Goal: Transaction & Acquisition: Book appointment/travel/reservation

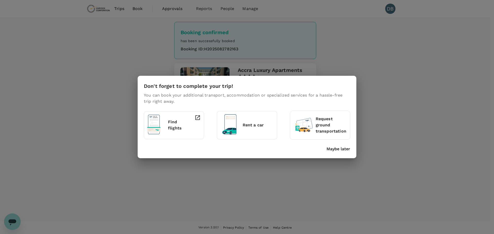
click at [338, 147] on p "Maybe later" at bounding box center [338, 149] width 24 height 6
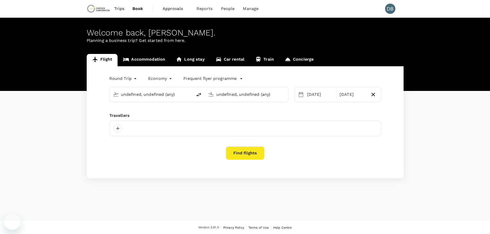
type input "Adelaide (ADL)"
type input "Vancouver Intl (YVR)"
type input "Adelaide (ADL)"
type input "Vancouver Intl (YVR)"
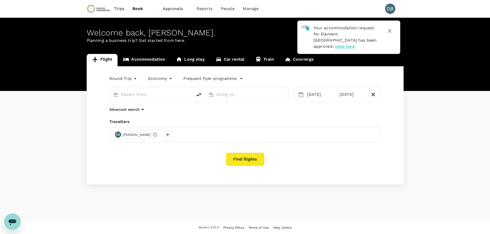
type input "Adelaide (ADL)"
type input "Vancouver Intl (YVR)"
click at [152, 60] on link "Accommodation" at bounding box center [143, 60] width 53 height 12
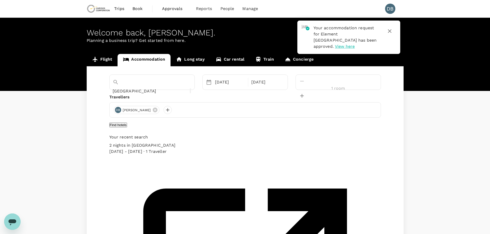
click at [390, 31] on icon "button" at bounding box center [389, 31] width 6 height 6
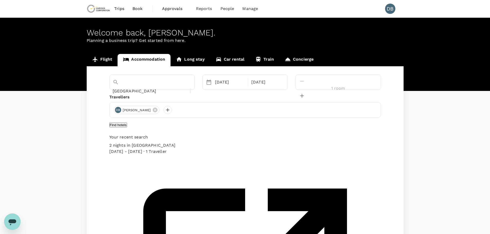
click at [190, 92] on icon "Clear" at bounding box center [190, 92] width 0 height 0
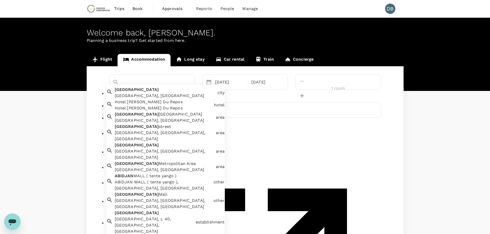
click at [147, 96] on div "Abidjan Abidjan, Côte d'Ivoire" at bounding box center [164, 92] width 103 height 14
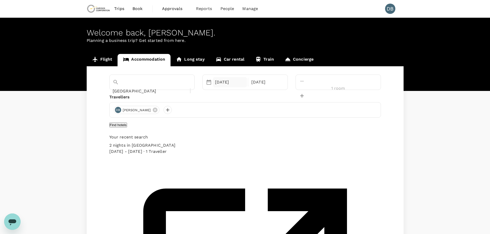
type input "Abidjan"
click at [241, 84] on div "07 Oct" at bounding box center [230, 82] width 34 height 10
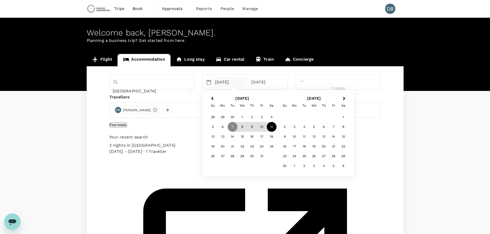
click at [276, 126] on div "11" at bounding box center [272, 127] width 10 height 10
click at [257, 137] on div "16" at bounding box center [252, 137] width 10 height 10
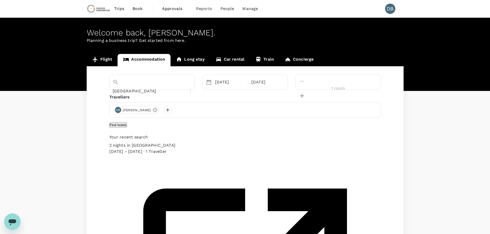
click at [127, 127] on button "Find hotels" at bounding box center [118, 125] width 18 height 5
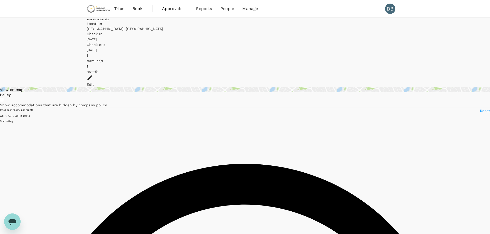
type input "602.93"
type input "AUD"
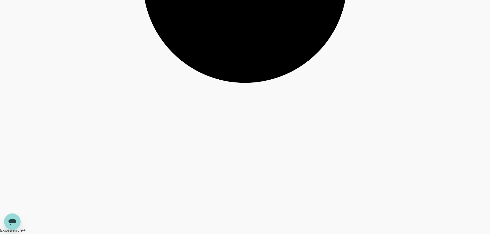
scroll to position [1465, 0]
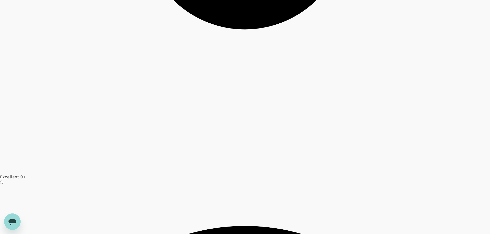
scroll to position [1517, 0]
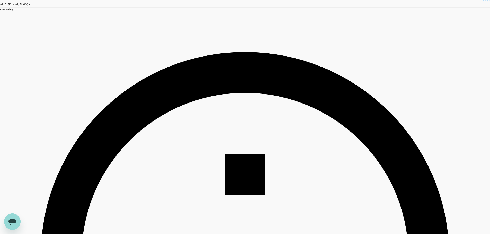
scroll to position [0, 0]
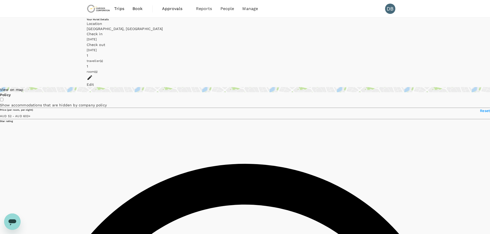
type input "602.93"
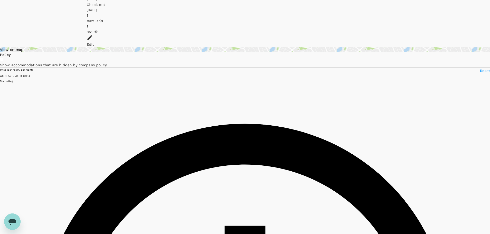
scroll to position [32, 0]
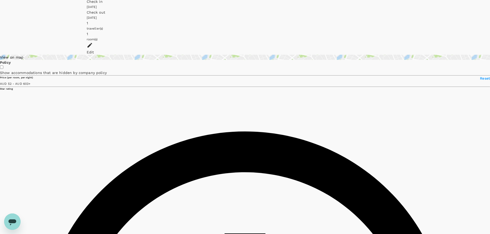
click at [3, 66] on input "checkbox" at bounding box center [1, 67] width 3 height 3
checkbox input "true"
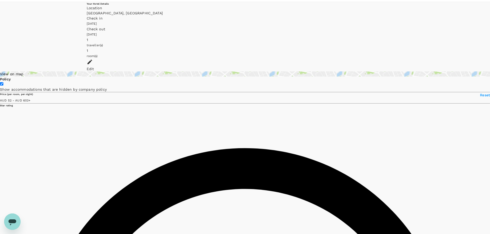
scroll to position [7, 0]
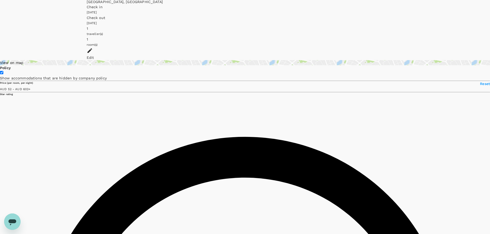
scroll to position [0, 0]
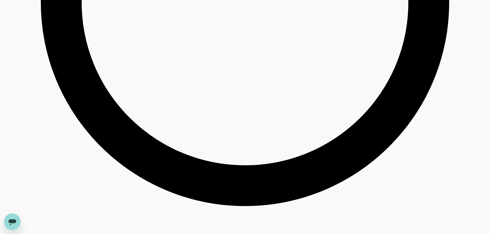
scroll to position [970, 0]
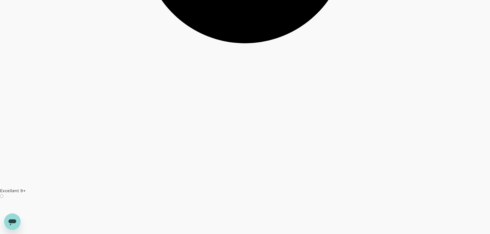
scroll to position [1513, 0]
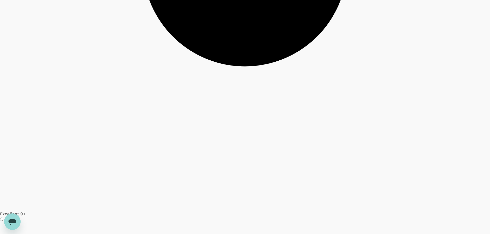
scroll to position [1485, 0]
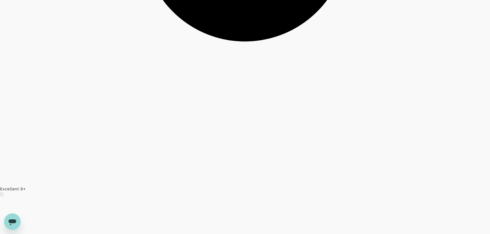
scroll to position [1513, 0]
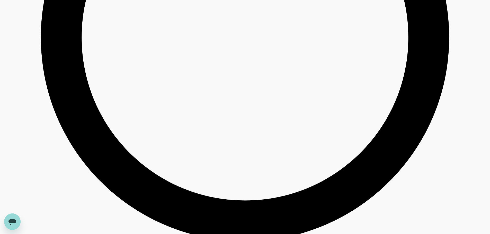
scroll to position [925, 0]
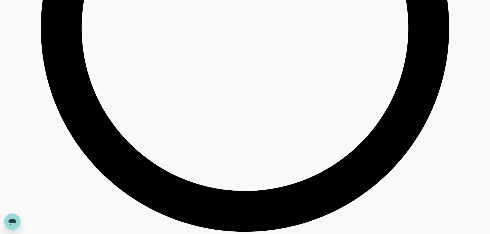
type input "602.93"
